Goal: Information Seeking & Learning: Learn about a topic

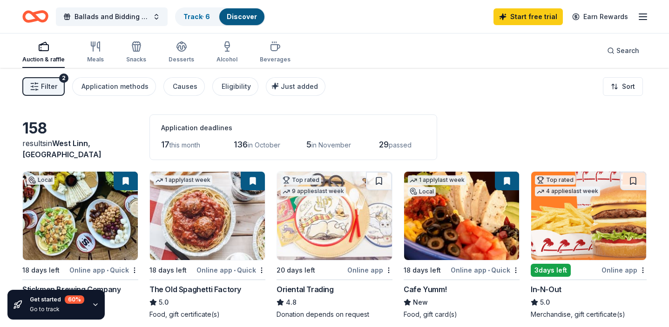
click at [50, 86] on span "Filter" at bounding box center [49, 86] width 16 height 11
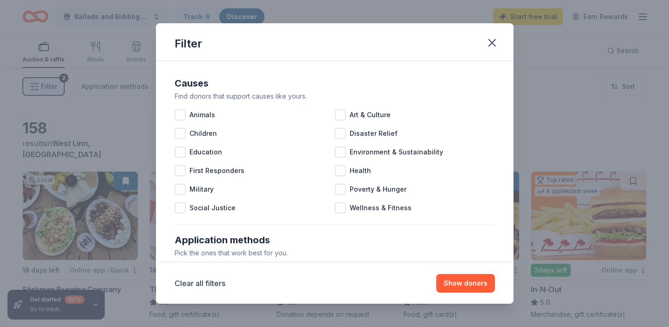
click at [50, 86] on div "Filter Causes Find donors that support causes like yours. Animals Art & Culture…" at bounding box center [334, 163] width 669 height 327
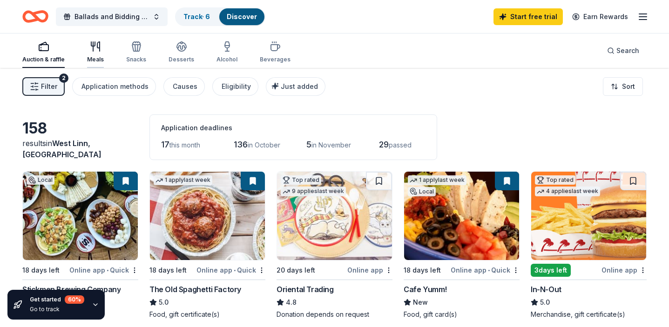
click at [96, 53] on div "Meals" at bounding box center [95, 52] width 17 height 22
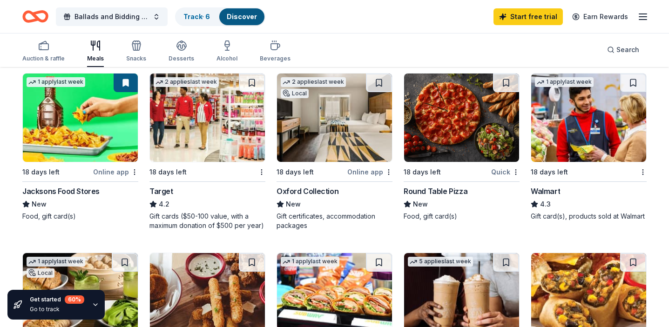
scroll to position [458, 0]
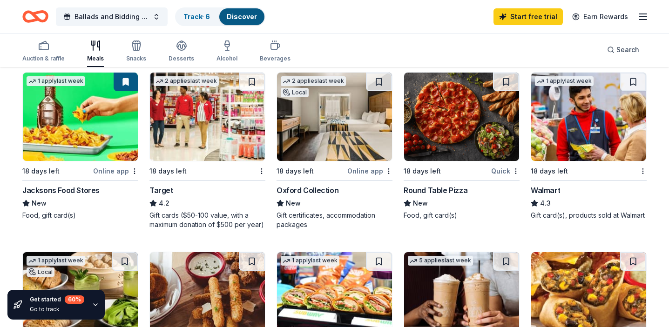
click at [294, 190] on div "Oxford Collection" at bounding box center [307, 190] width 62 height 11
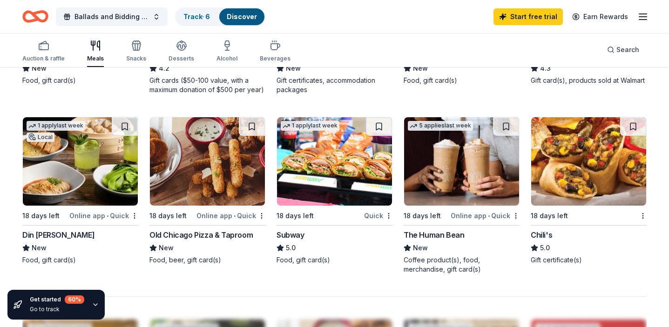
scroll to position [591, 0]
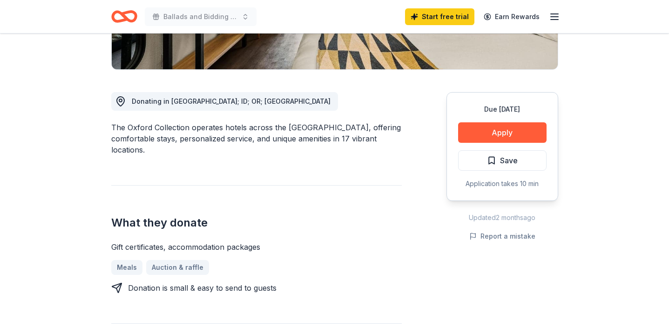
scroll to position [249, 0]
